Goal: Communication & Community: Answer question/provide support

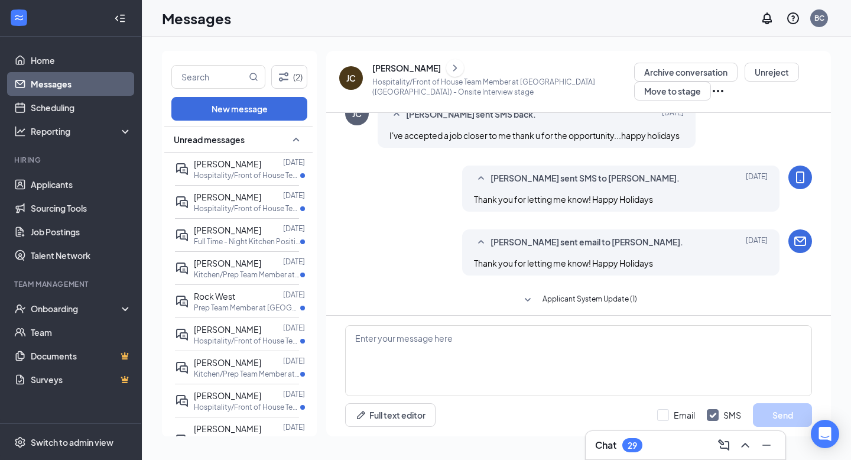
scroll to position [430, 0]
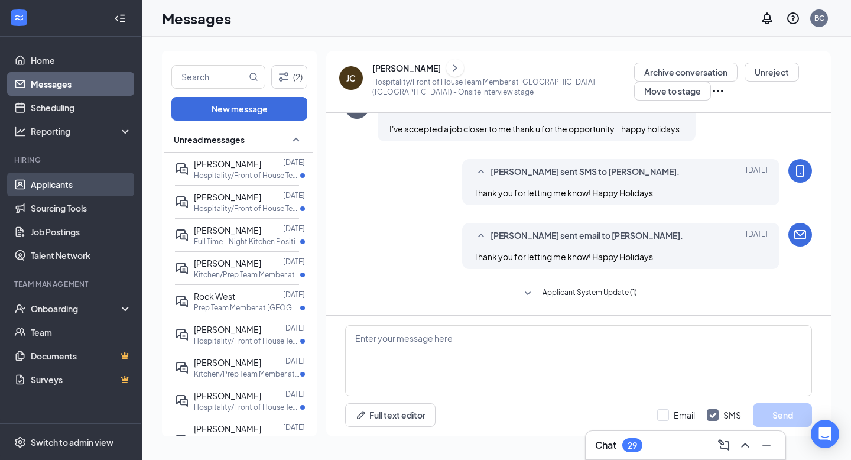
click at [92, 190] on link "Applicants" at bounding box center [81, 185] width 101 height 24
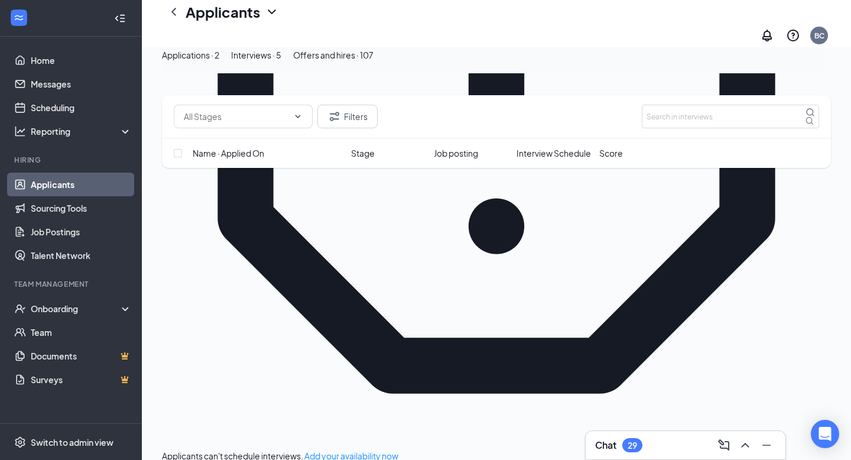
scroll to position [357, 0]
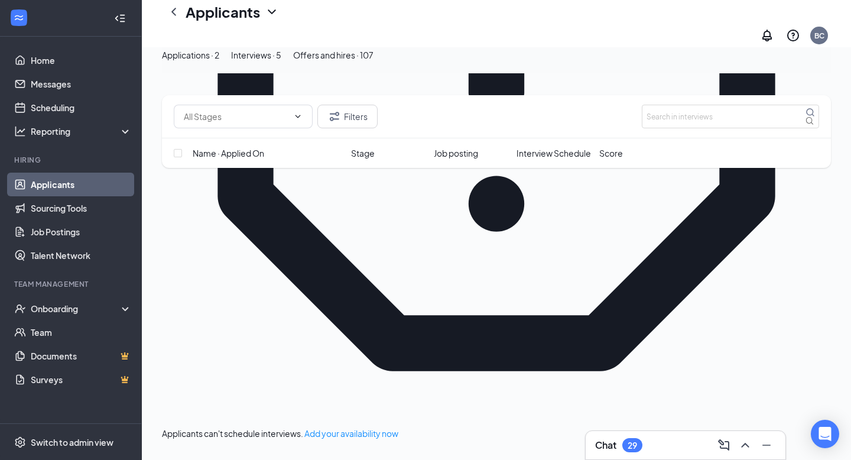
click at [622, 445] on div "Chat 29" at bounding box center [618, 445] width 47 height 14
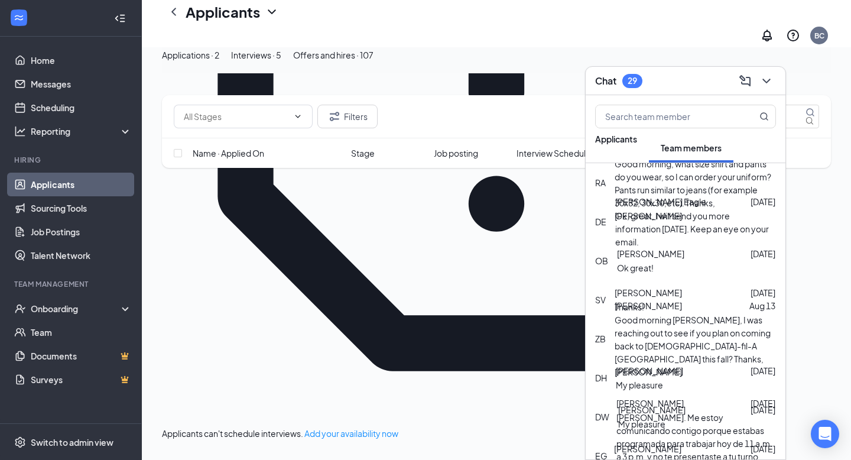
click at [661, 245] on div "OB [PERSON_NAME] [DATE] Ok great!" at bounding box center [686, 260] width 200 height 39
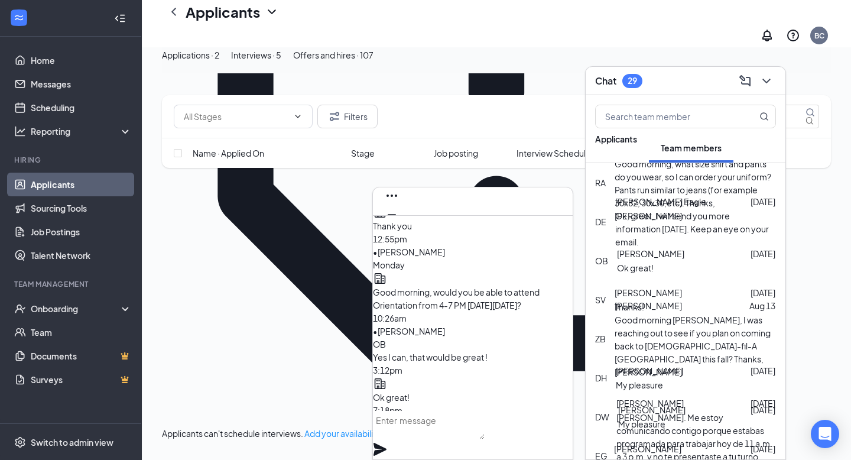
scroll to position [0, 0]
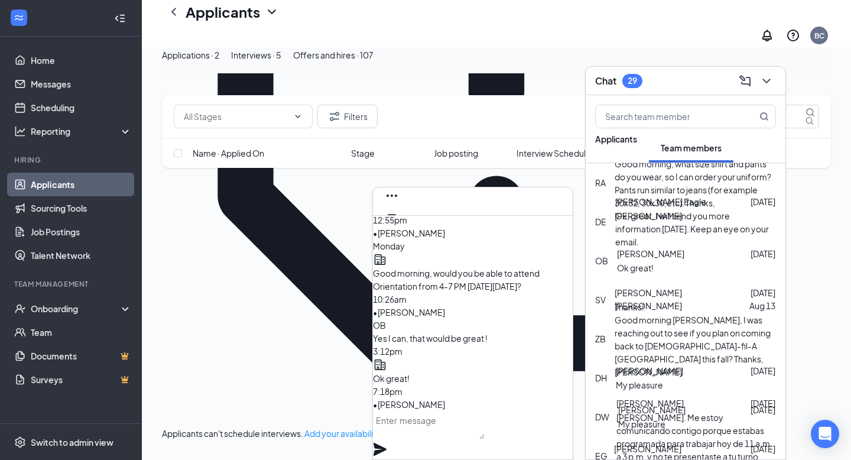
click at [644, 208] on span "[PERSON_NAME] Eagle" at bounding box center [660, 201] width 91 height 13
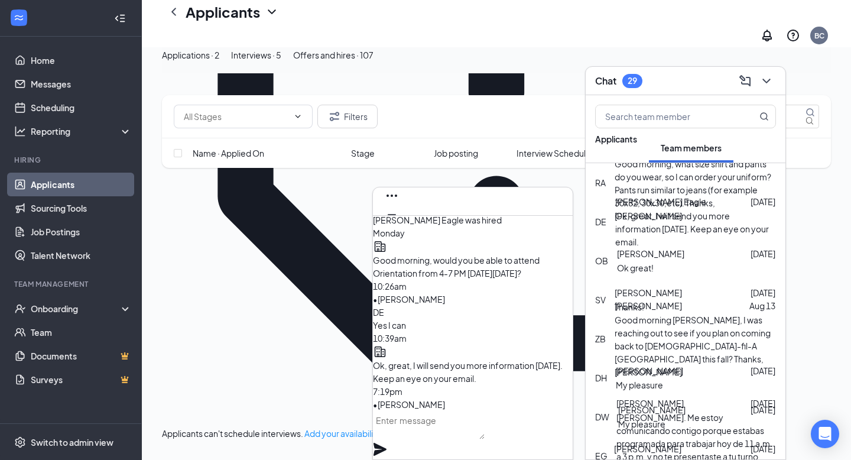
click at [656, 190] on div "Good morning, what size shirt and pants do you wear, so I can order your unifor…" at bounding box center [695, 189] width 161 height 65
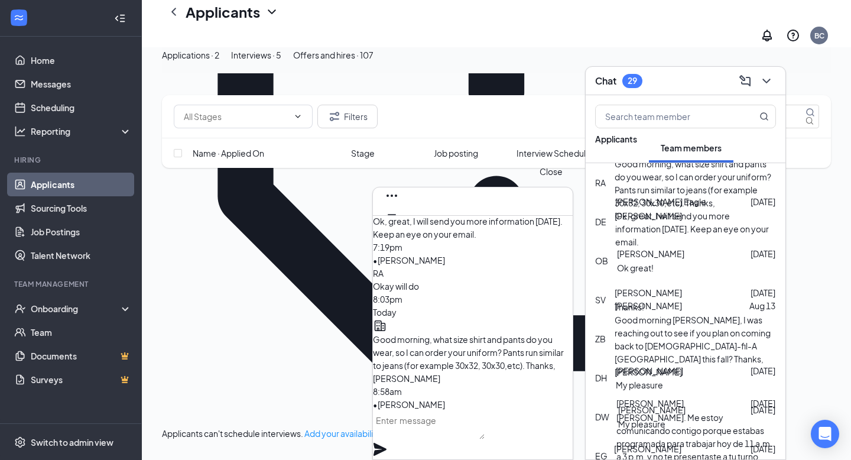
click at [401, 224] on button at bounding box center [391, 233] width 19 height 19
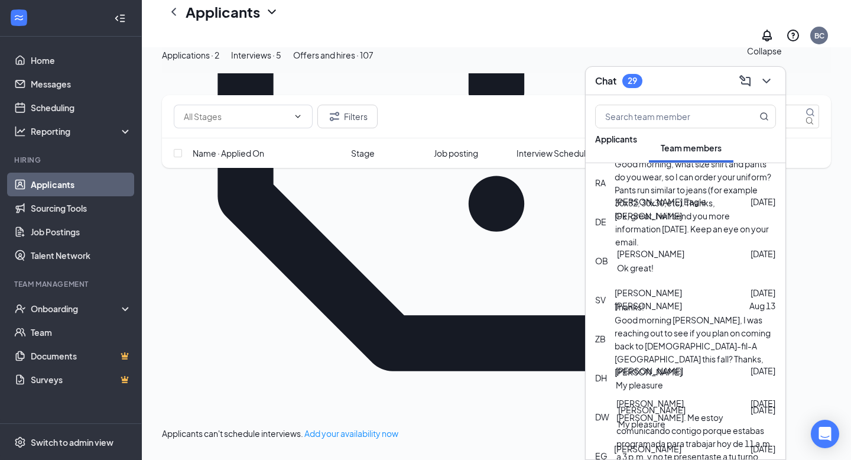
click at [765, 76] on icon "ChevronDown" at bounding box center [766, 81] width 14 height 14
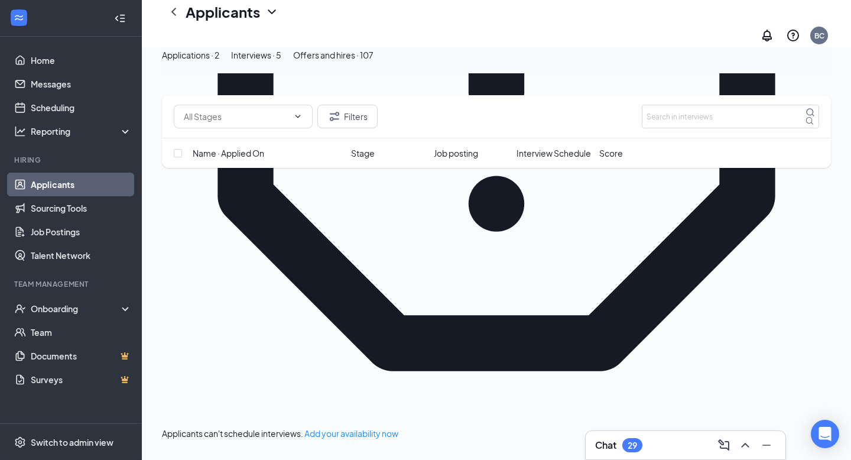
click at [374, 61] on div "Offers and hires · 107" at bounding box center [333, 54] width 80 height 13
